Goal: Navigation & Orientation: Find specific page/section

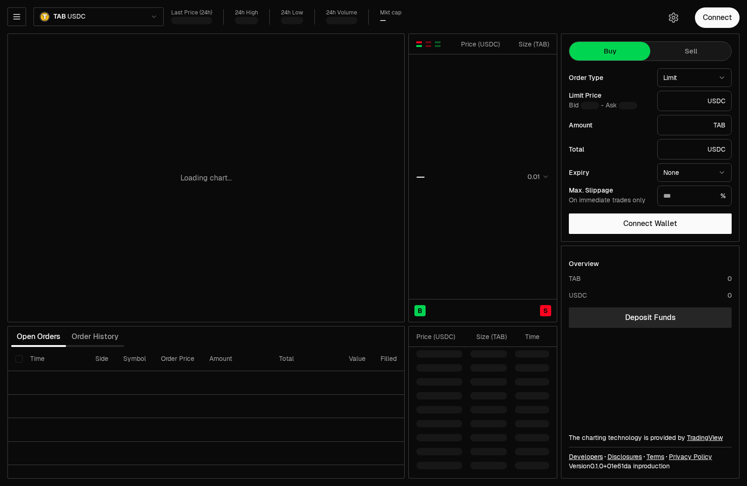
type input "********"
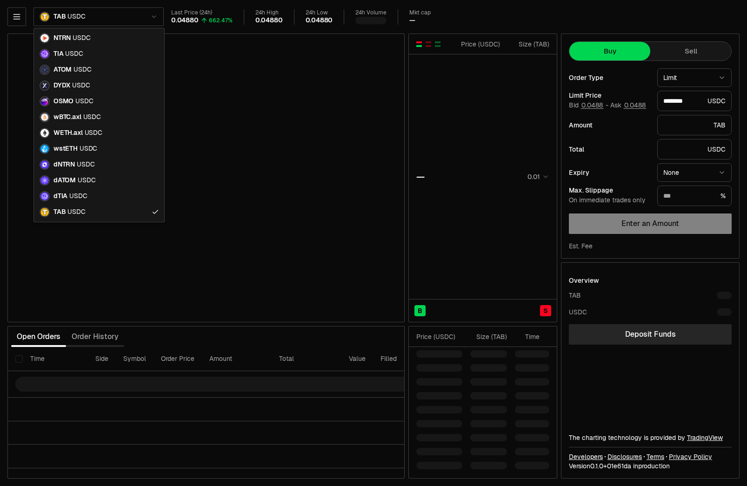
click at [114, 10] on html "Balance Earn Bitcoin Summer Bridge & Swap Orderbook Stake Ecosystem Governance …" at bounding box center [373, 243] width 747 height 486
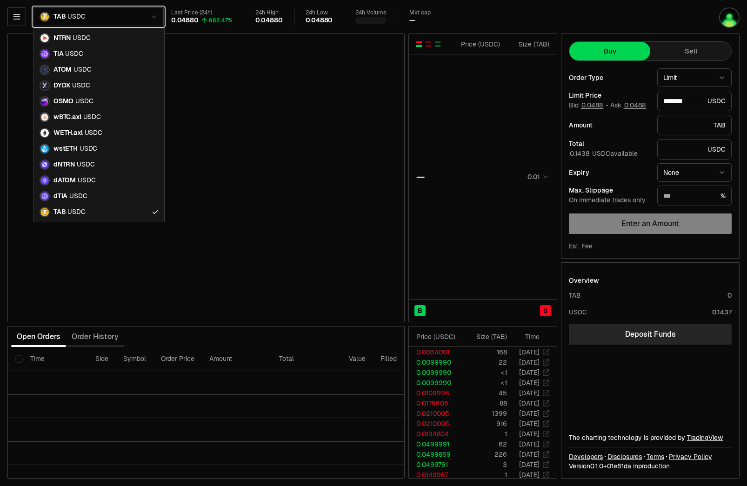
click at [114, 10] on html "Balance Earn Bitcoin Summer Bridge & Swap Orderbook Stake Ecosystem Governance …" at bounding box center [373, 243] width 747 height 486
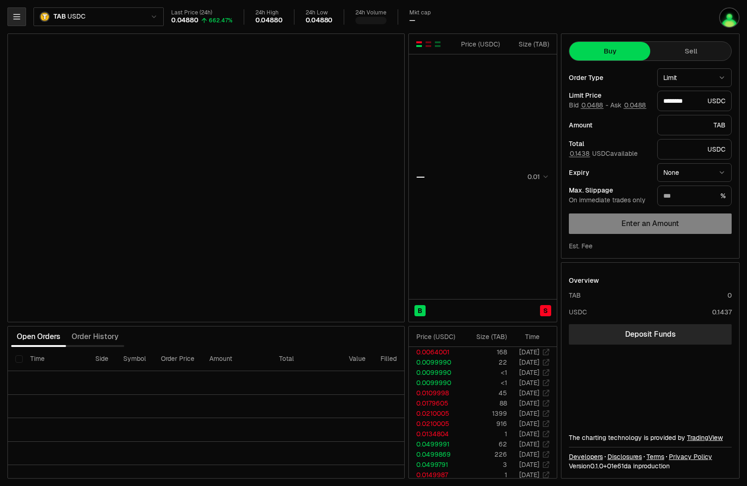
click at [22, 17] on button "button" at bounding box center [16, 16] width 19 height 19
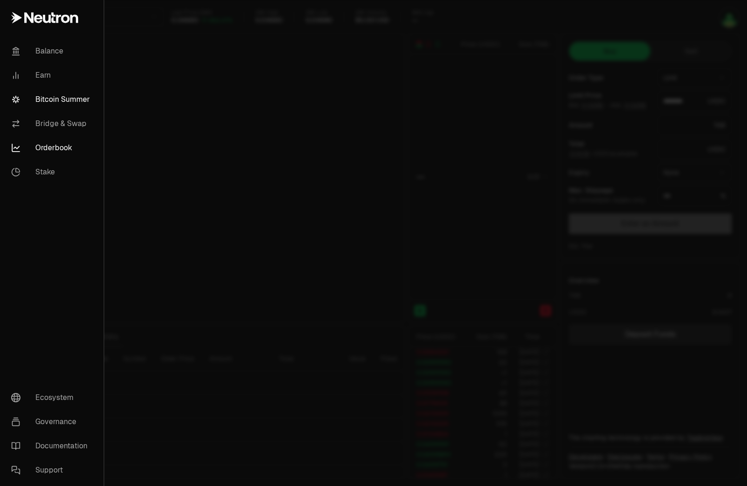
click at [43, 99] on link "Bitcoin Summer" at bounding box center [52, 99] width 96 height 24
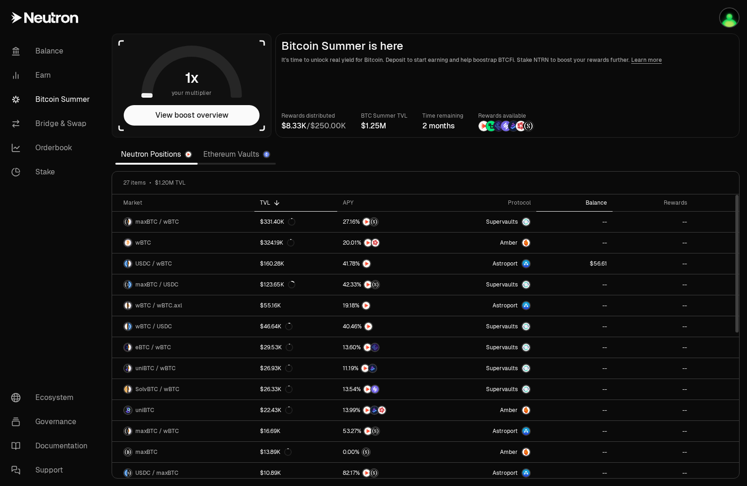
click at [592, 200] on div "Balance" at bounding box center [574, 202] width 65 height 7
